Goal: Download file/media

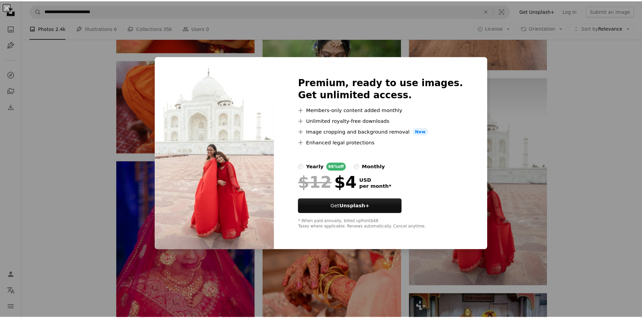
scroll to position [11121, 0]
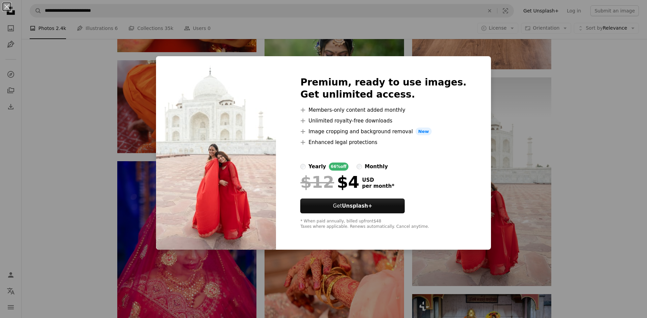
click at [7, 8] on button "An X shape" at bounding box center [7, 7] width 8 height 8
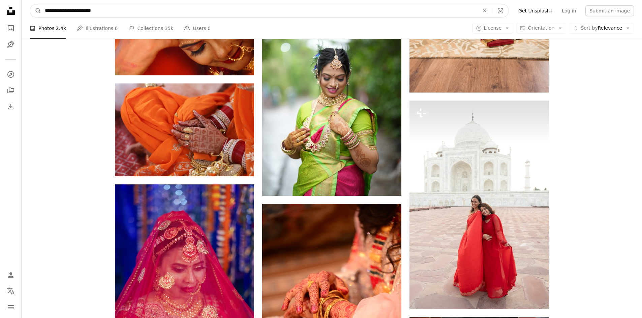
drag, startPoint x: 107, startPoint y: 8, endPoint x: 6, endPoint y: -2, distance: 101.3
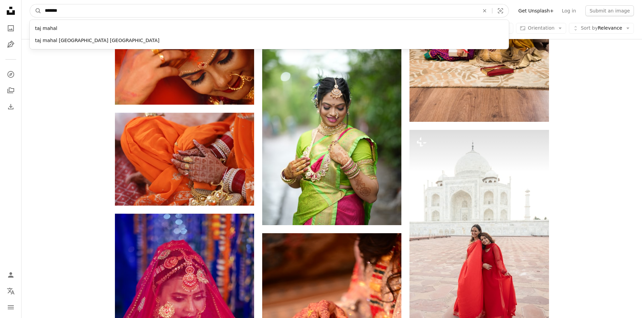
type input "********"
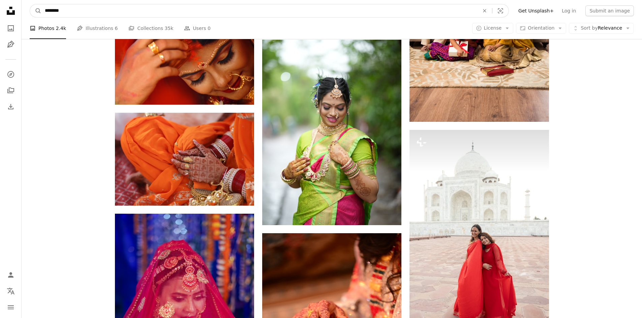
click button "A magnifying glass" at bounding box center [35, 10] width 11 height 13
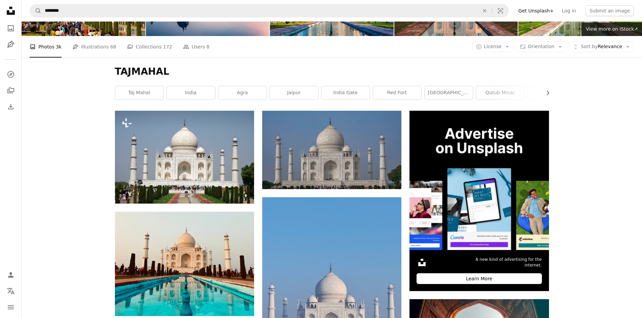
scroll to position [67, 0]
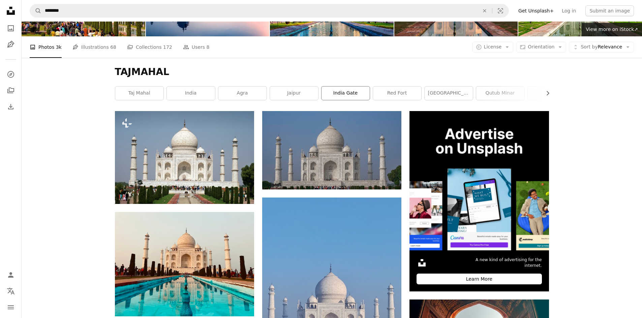
click at [329, 92] on link "india gate" at bounding box center [346, 93] width 48 height 13
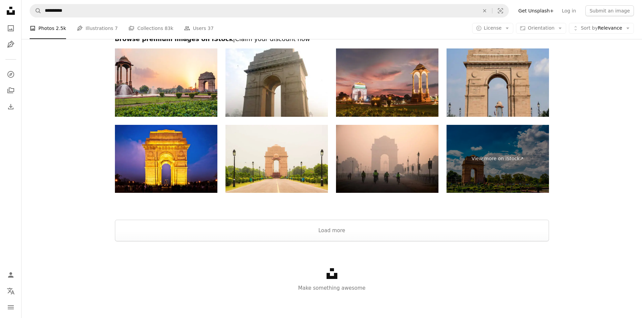
scroll to position [1299, 0]
